Goal: Information Seeking & Learning: Learn about a topic

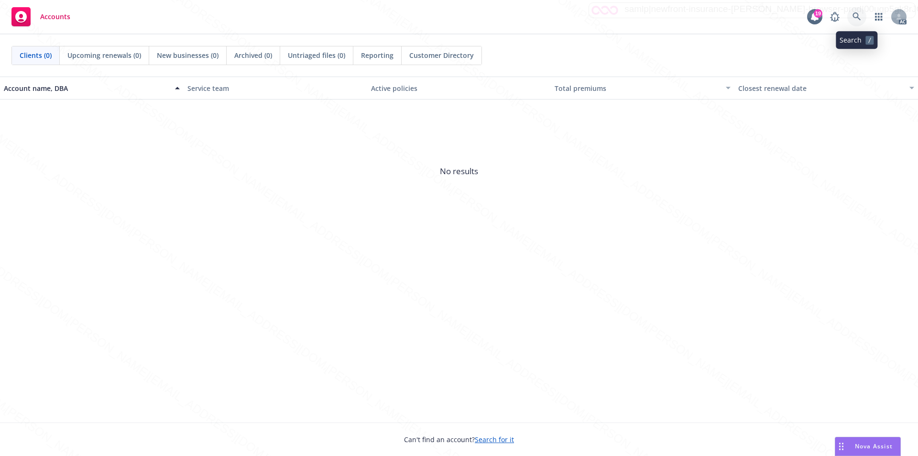
click at [855, 18] on icon at bounding box center [857, 16] width 9 height 9
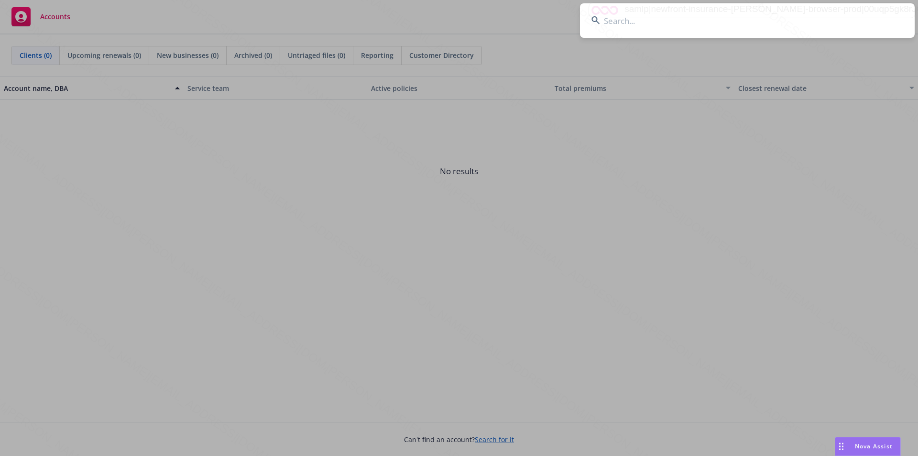
click at [624, 26] on input at bounding box center [747, 20] width 335 height 34
type input "[PERSON_NAME]"
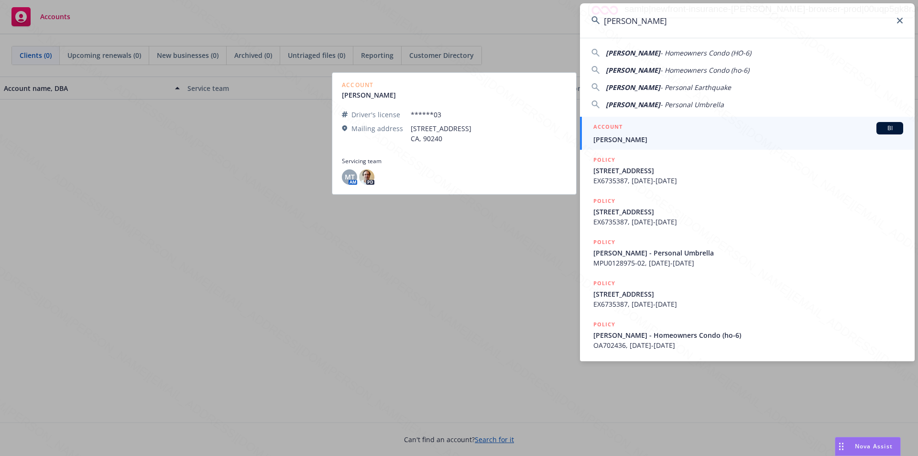
click at [630, 140] on span "[PERSON_NAME]" at bounding box center [749, 139] width 310 height 10
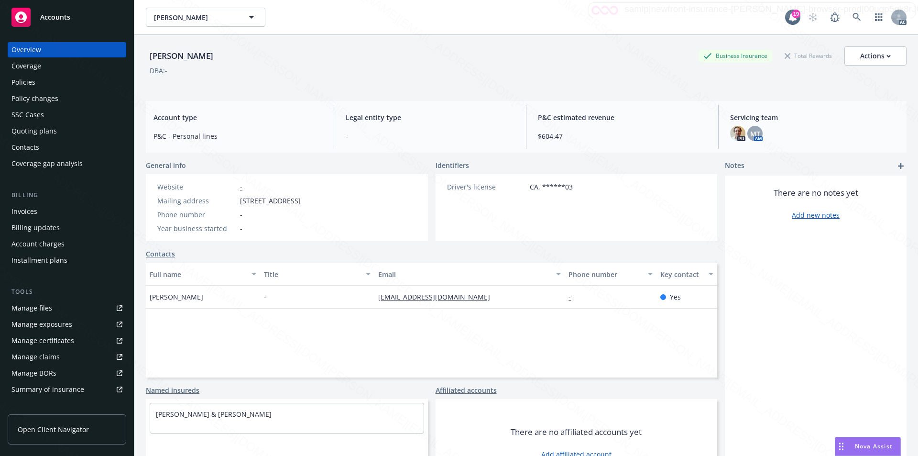
click at [33, 81] on div "Policies" at bounding box center [23, 82] width 24 height 15
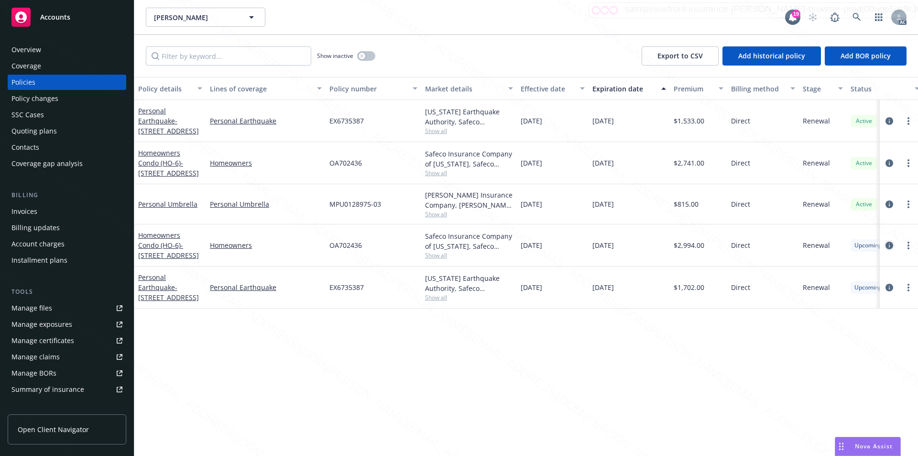
click at [889, 245] on icon "circleInformation" at bounding box center [890, 246] width 8 height 8
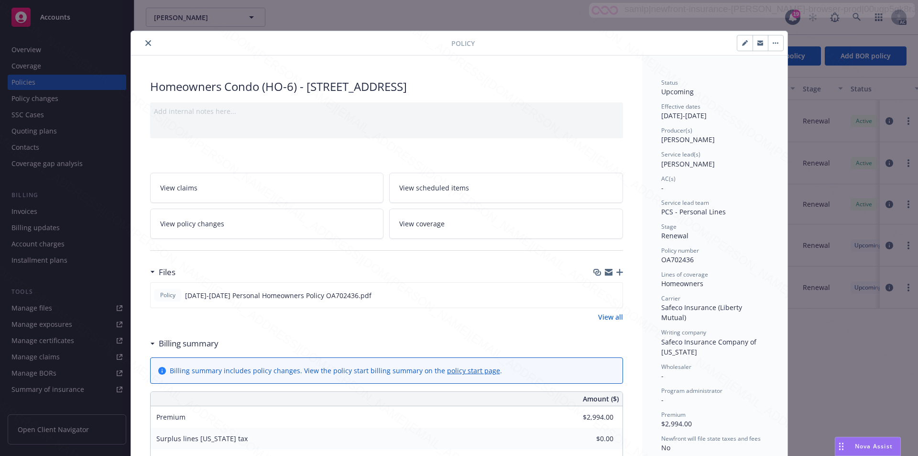
click at [449, 183] on span "View scheduled items" at bounding box center [434, 188] width 70 height 10
click at [432, 219] on span "View coverage" at bounding box center [421, 224] width 45 height 10
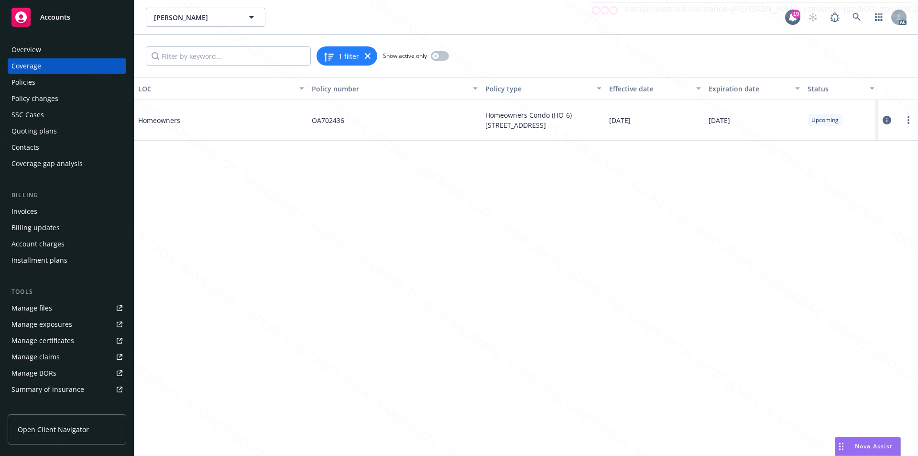
click at [885, 118] on icon at bounding box center [887, 120] width 9 height 9
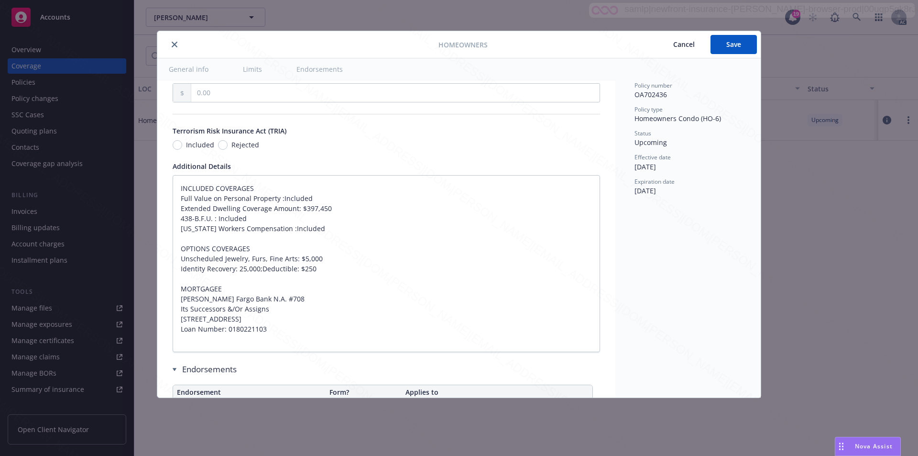
type textarea "x"
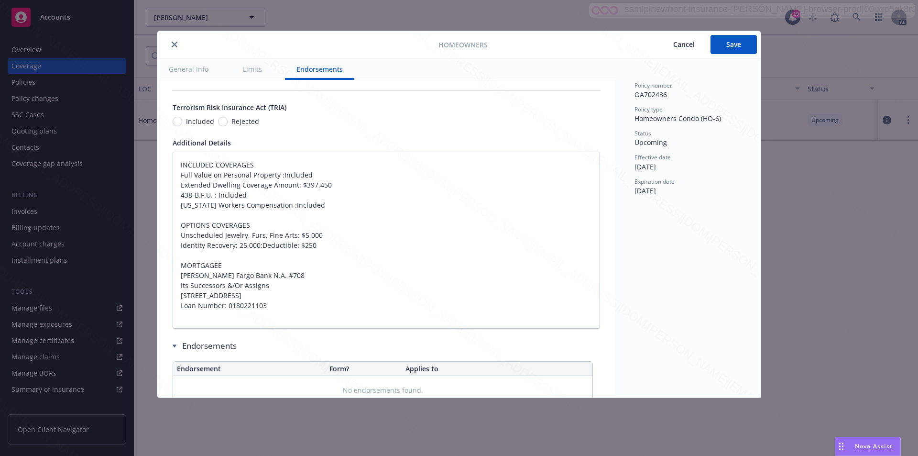
scroll to position [589, 0]
click at [175, 43] on icon "close" at bounding box center [175, 45] width 6 height 6
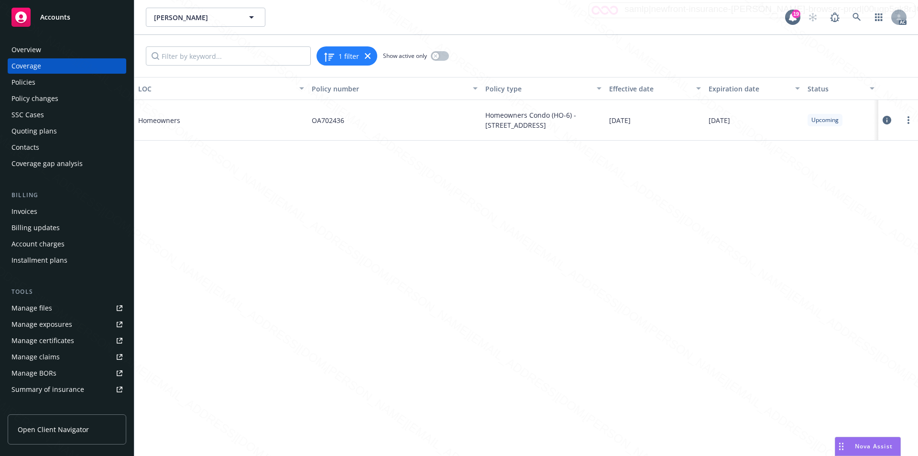
click at [53, 18] on span "Accounts" at bounding box center [55, 17] width 30 height 8
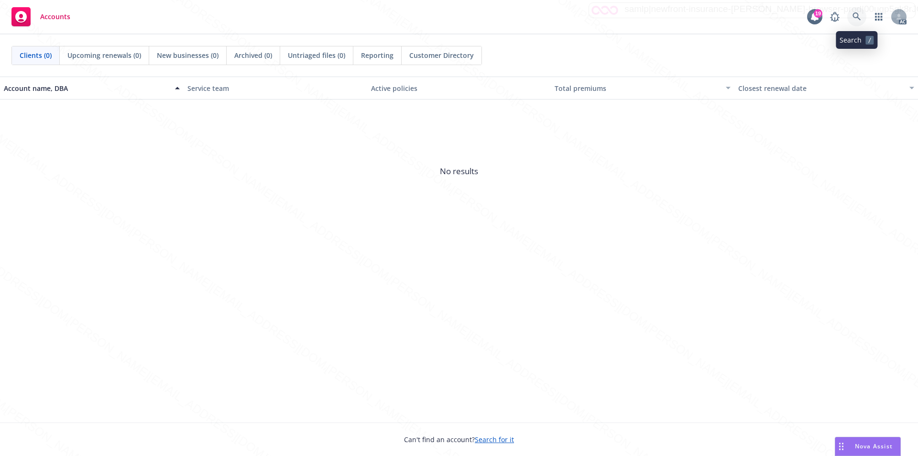
click at [858, 14] on icon at bounding box center [857, 16] width 8 height 8
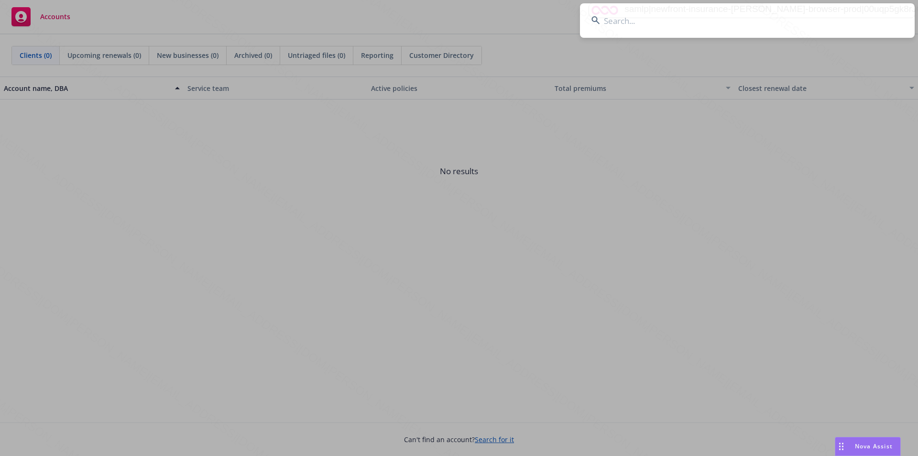
click at [632, 21] on input at bounding box center [747, 20] width 335 height 34
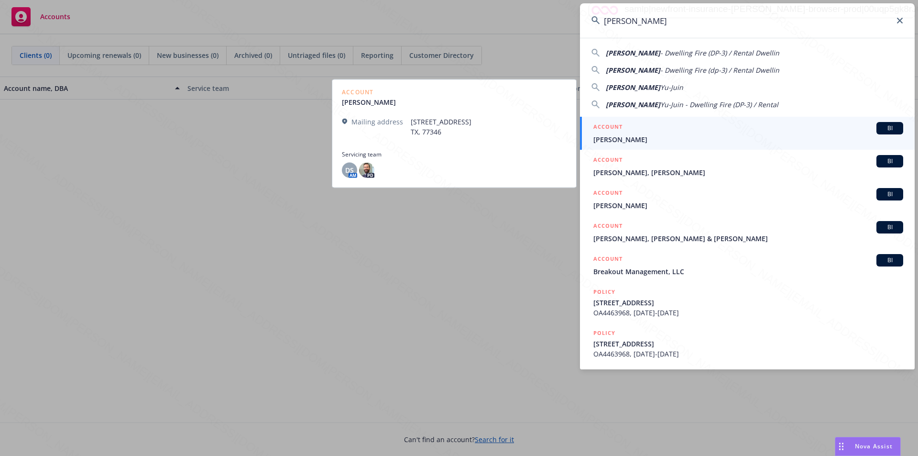
type input "Lin, Julie"
click at [614, 138] on span "Lin, Julie" at bounding box center [749, 139] width 310 height 10
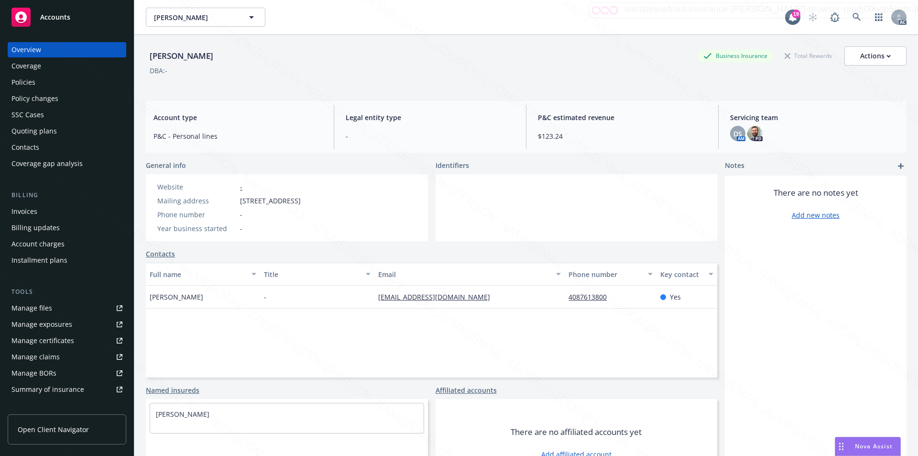
click at [20, 84] on div "Policies" at bounding box center [23, 82] width 24 height 15
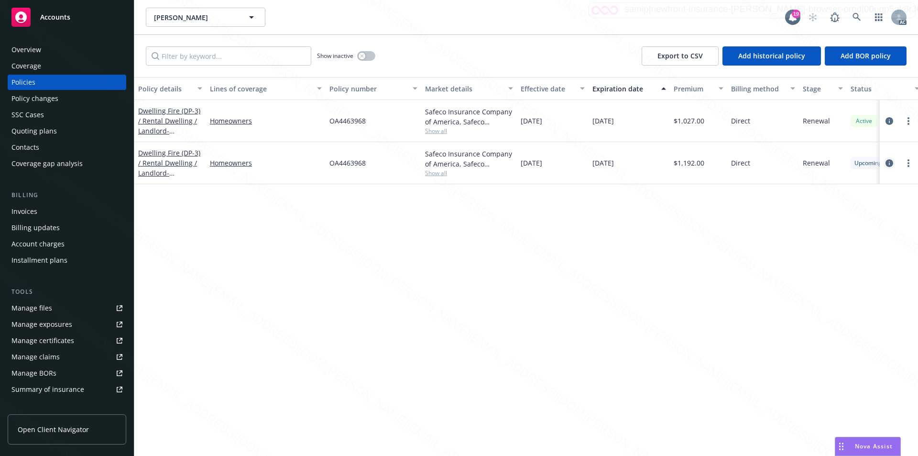
click at [888, 163] on icon "circleInformation" at bounding box center [890, 163] width 8 height 8
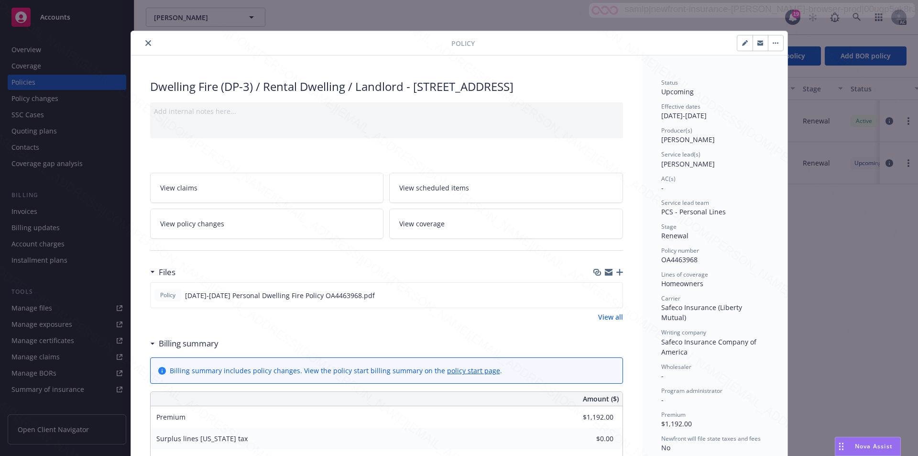
click at [440, 193] on span "View scheduled items" at bounding box center [434, 188] width 70 height 10
click at [416, 230] on link "View coverage" at bounding box center [506, 224] width 234 height 30
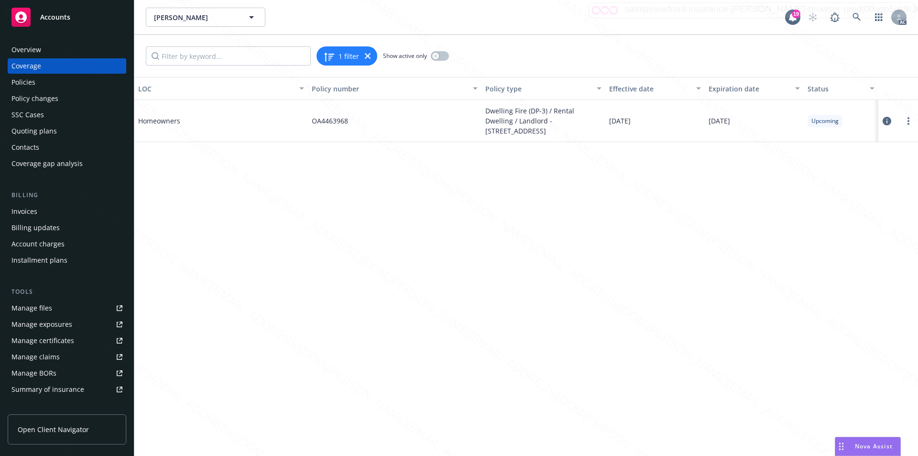
click at [885, 121] on icon at bounding box center [887, 121] width 9 height 9
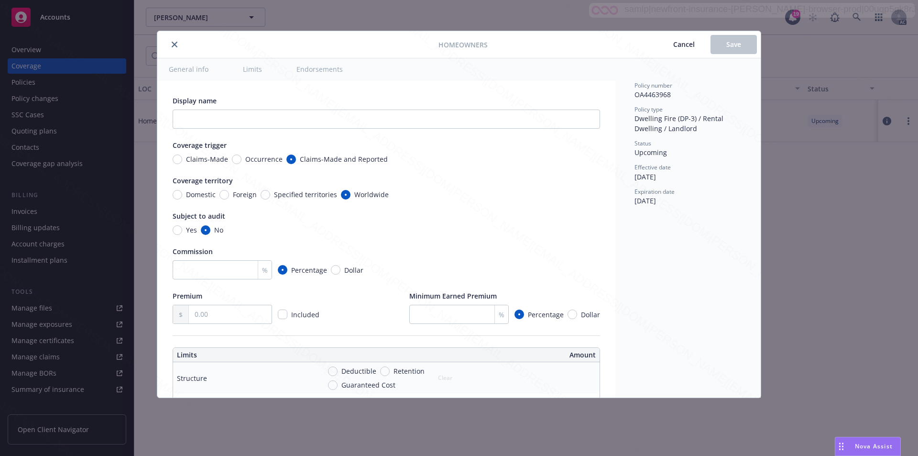
type textarea "x"
radio input "true"
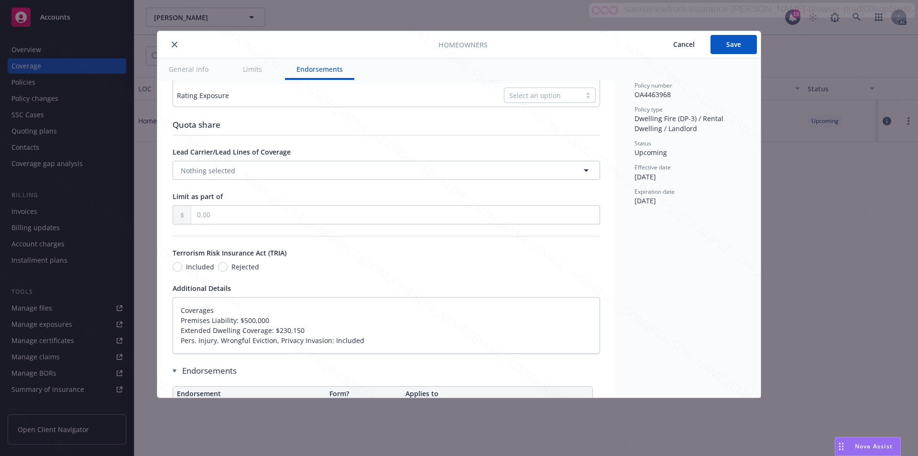
type textarea "x"
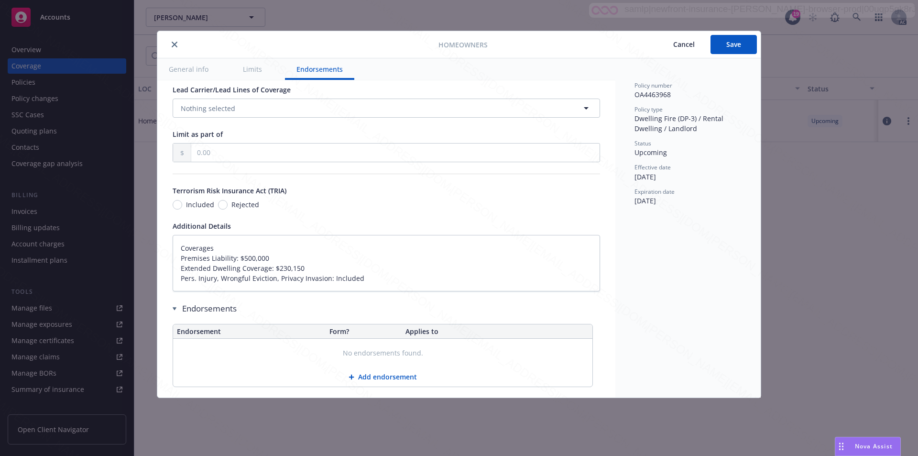
scroll to position [510, 0]
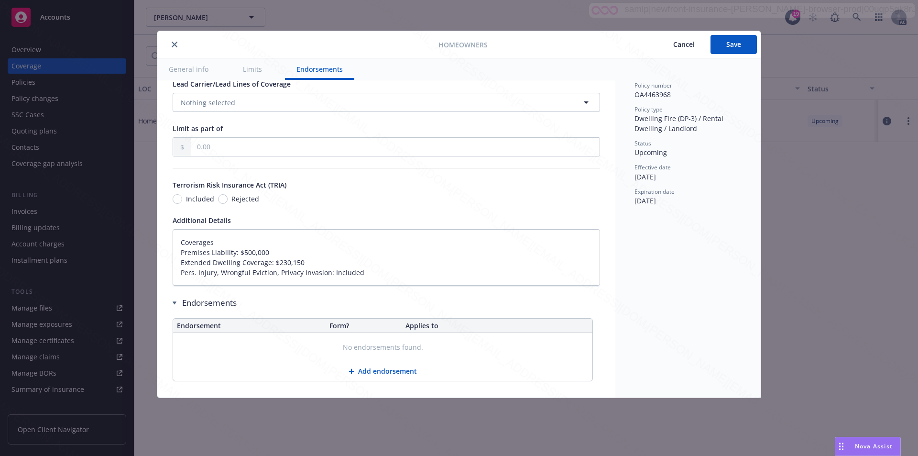
click at [176, 44] on icon "close" at bounding box center [175, 45] width 6 height 6
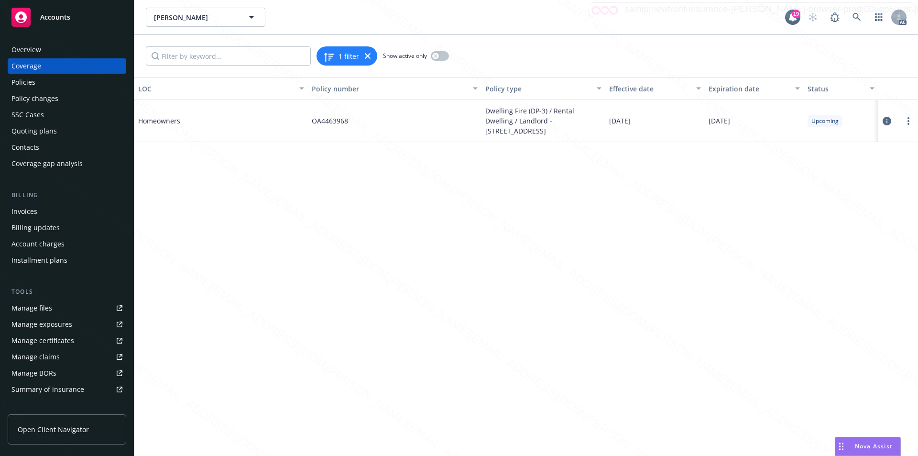
click at [61, 22] on div "Accounts" at bounding box center [66, 17] width 111 height 19
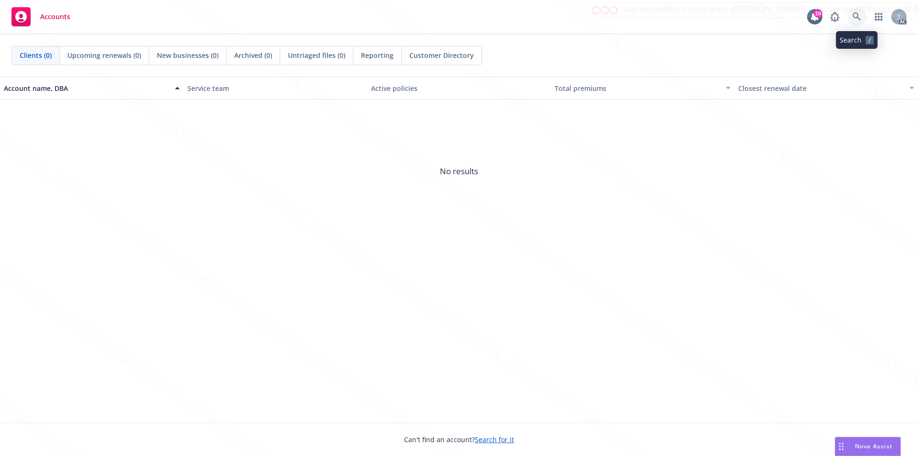
click at [858, 14] on icon at bounding box center [857, 16] width 8 height 8
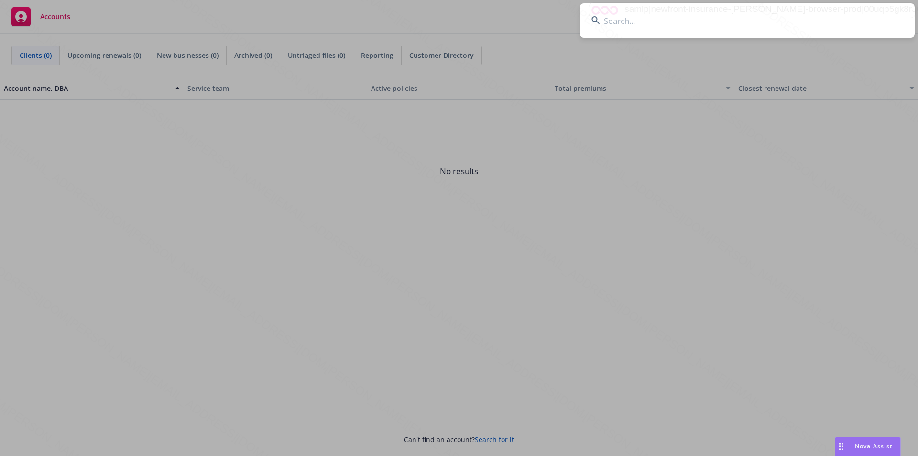
click at [630, 26] on input at bounding box center [747, 20] width 335 height 34
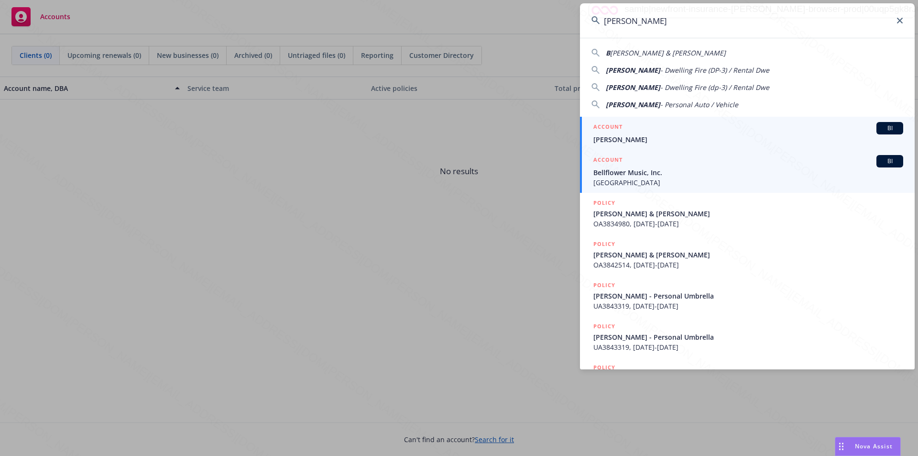
type input "[PERSON_NAME]"
click at [614, 135] on span "[PERSON_NAME]" at bounding box center [749, 139] width 310 height 10
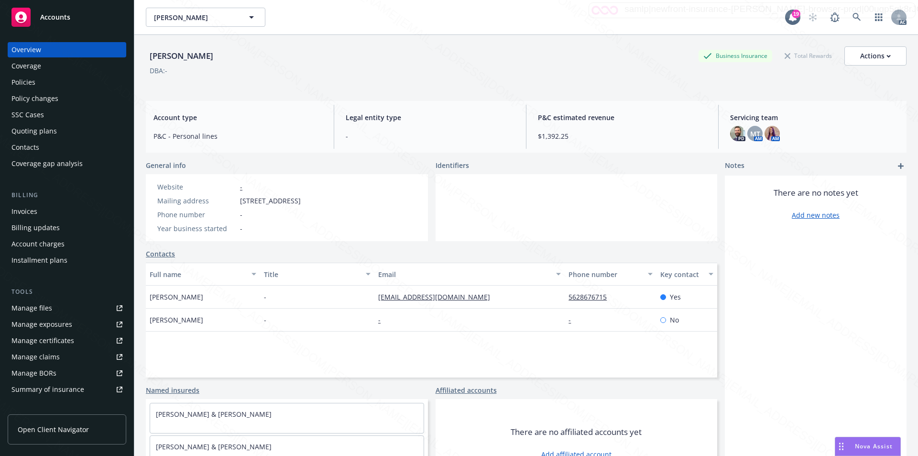
click at [22, 84] on div "Policies" at bounding box center [23, 82] width 24 height 15
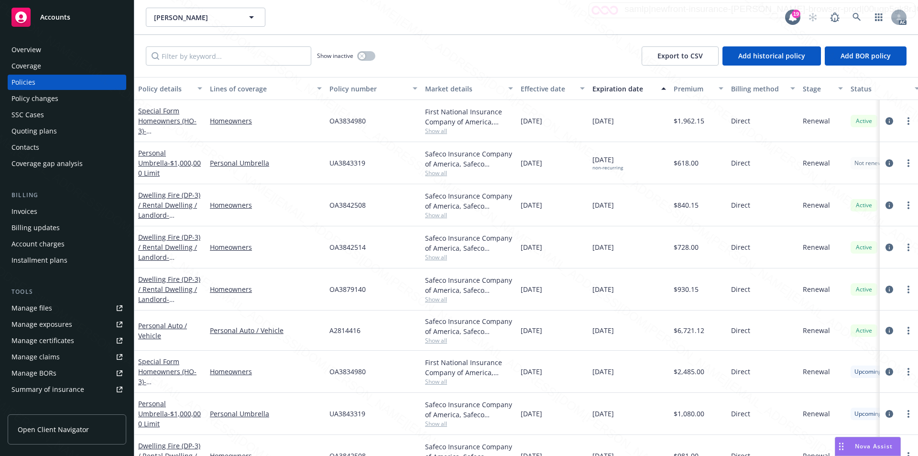
scroll to position [24, 0]
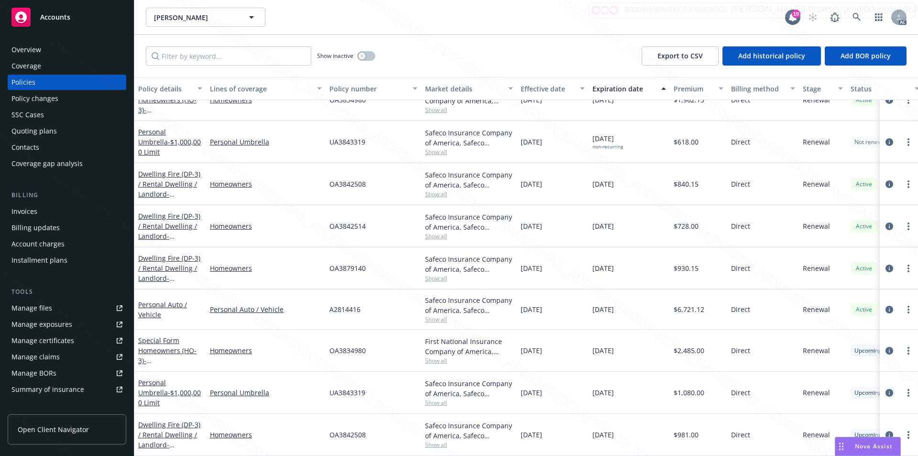
click at [886, 389] on icon "circleInformation" at bounding box center [890, 393] width 8 height 8
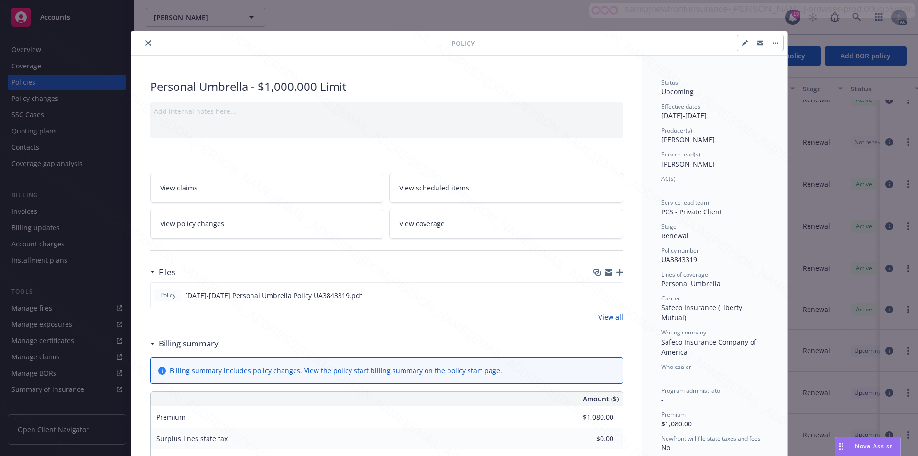
click at [491, 181] on link "View scheduled items" at bounding box center [506, 188] width 234 height 30
click at [443, 224] on link "View coverage" at bounding box center [506, 224] width 234 height 30
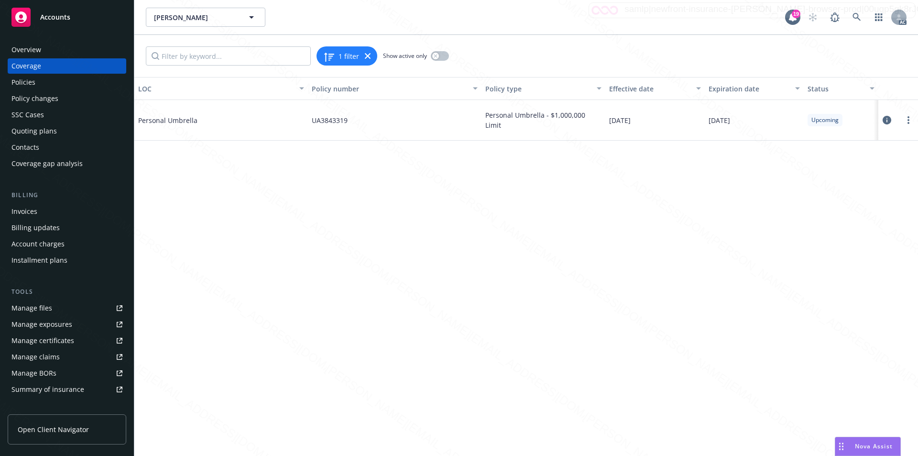
click at [884, 120] on icon at bounding box center [887, 120] width 9 height 9
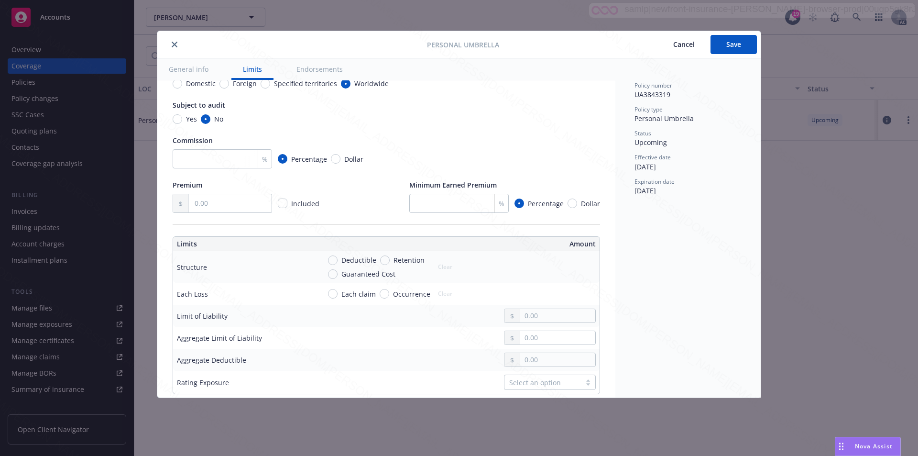
scroll to position [48, 0]
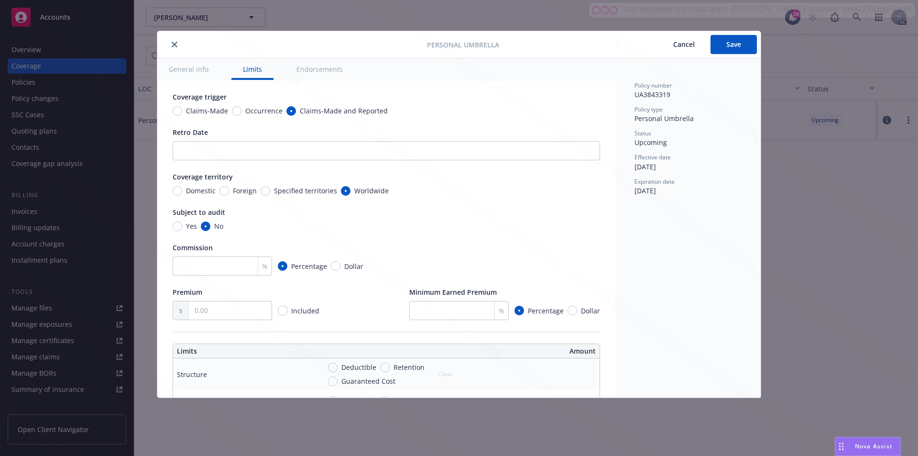
type textarea "x"
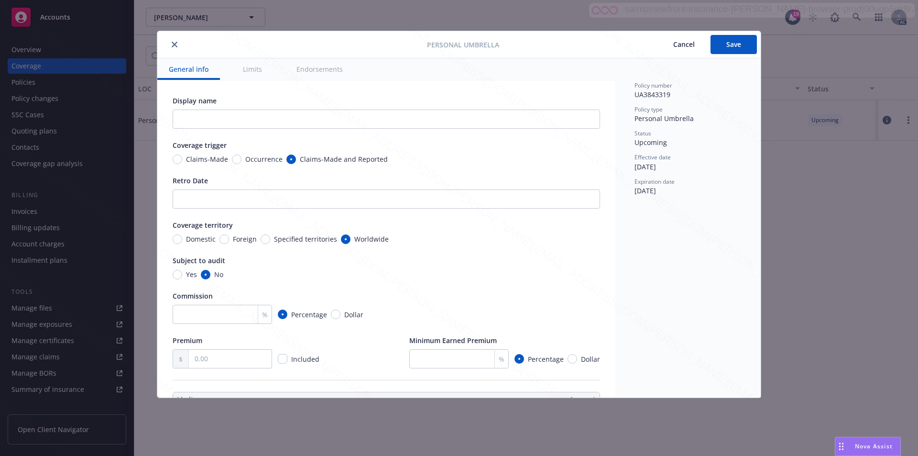
click at [685, 43] on span "Cancel" at bounding box center [685, 44] width 22 height 9
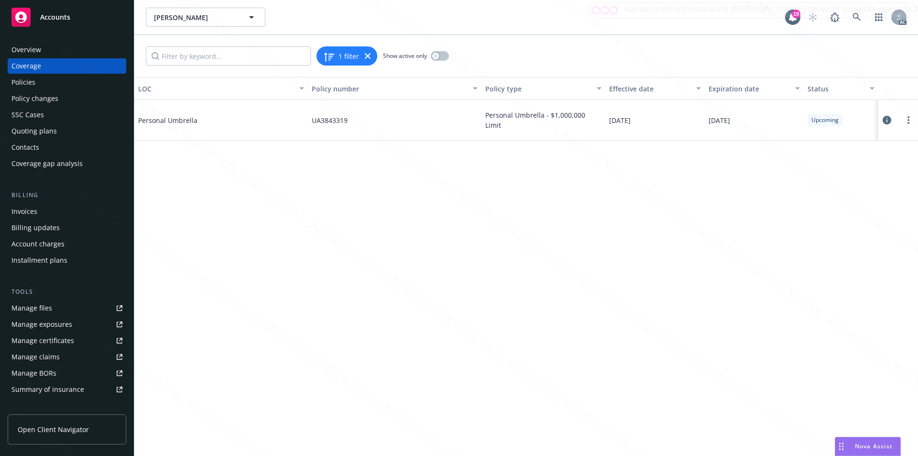
click at [55, 19] on span "Accounts" at bounding box center [55, 17] width 30 height 8
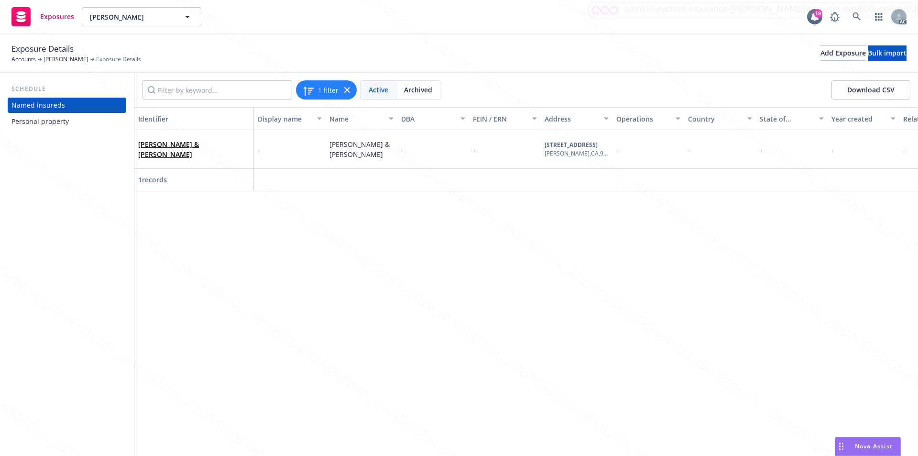
click at [40, 117] on div "Personal property" at bounding box center [39, 121] width 57 height 15
click at [72, 122] on div "Personal property" at bounding box center [66, 121] width 111 height 15
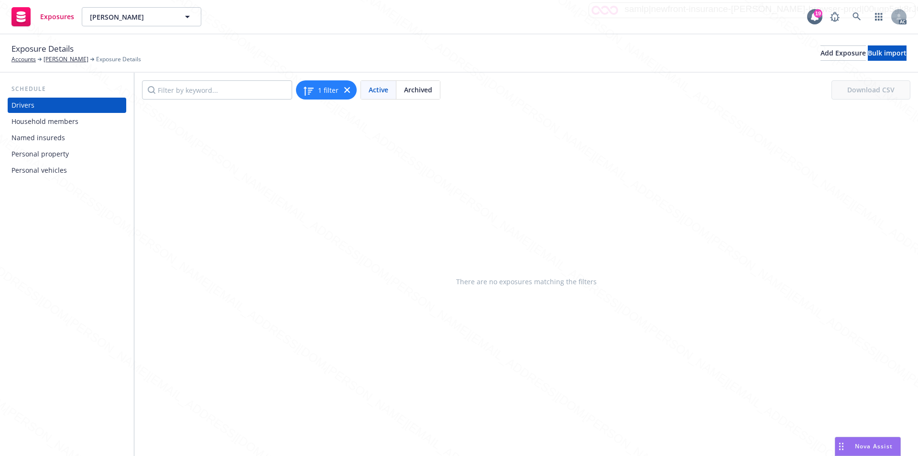
click at [38, 152] on div "Personal property" at bounding box center [39, 153] width 57 height 15
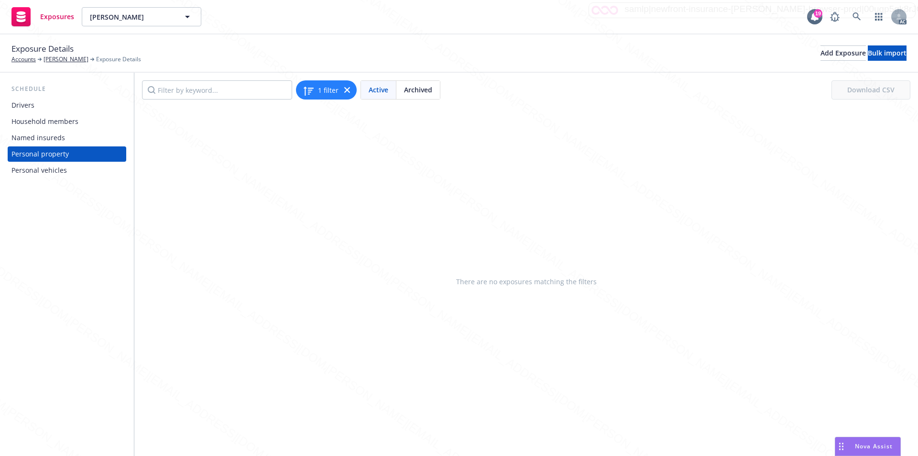
click at [33, 170] on div "Personal vehicles" at bounding box center [38, 170] width 55 height 15
click at [27, 132] on div "Named insureds" at bounding box center [38, 137] width 54 height 15
